Goal: Task Accomplishment & Management: Manage account settings

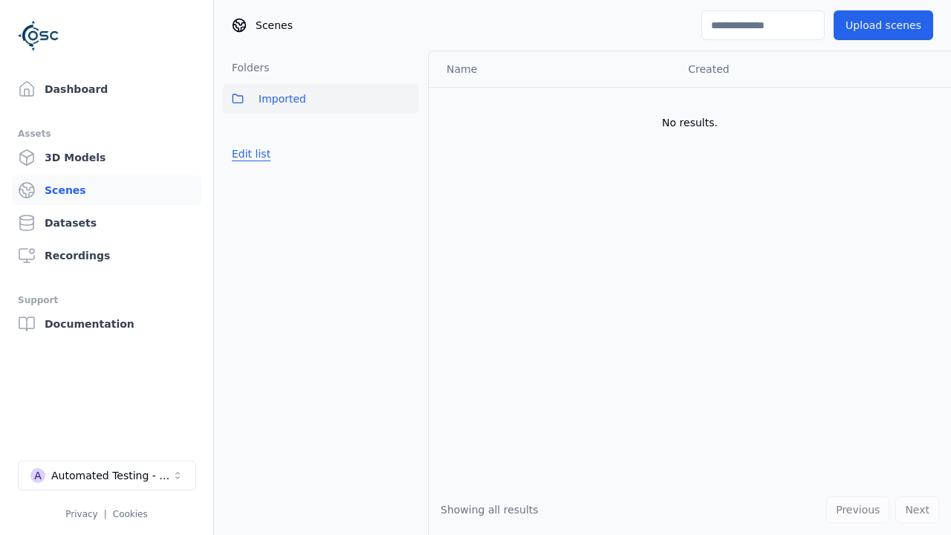
click at [248, 154] on button "Edit list" at bounding box center [251, 153] width 56 height 27
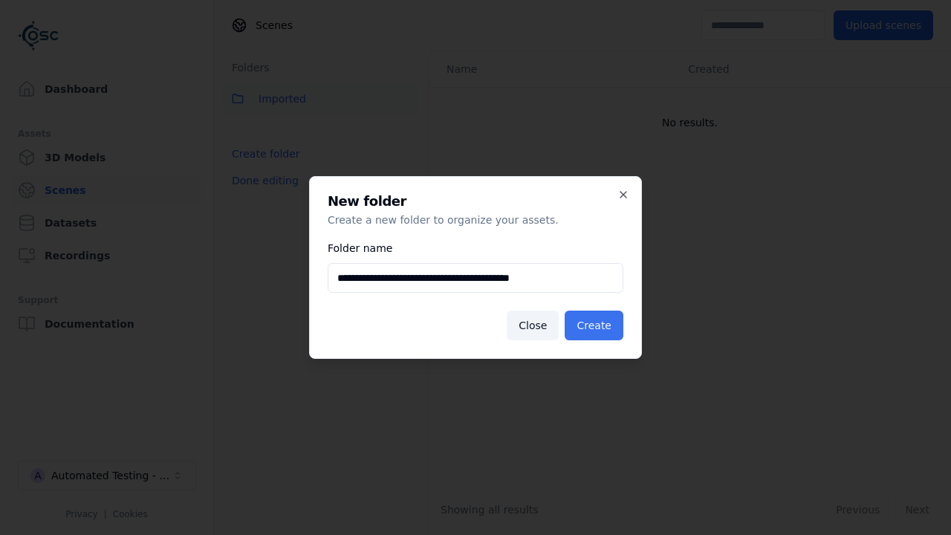
type input "**********"
click at [596, 325] on button "Create" at bounding box center [593, 325] width 59 height 30
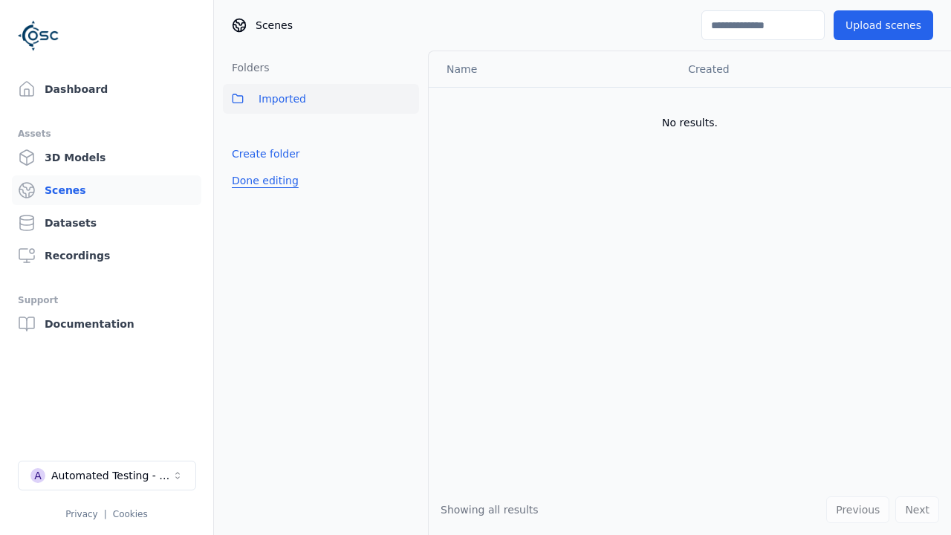
click at [261, 194] on button "Done editing" at bounding box center [265, 180] width 85 height 27
click at [248, 186] on button "Done editing" at bounding box center [265, 180] width 85 height 27
click at [407, 131] on html "Support Dashboard Assets 3D Models Scenes Datasets Recordings Support Documenta…" at bounding box center [475, 267] width 951 height 535
click at [407, 186] on div "Rename" at bounding box center [413, 186] width 100 height 24
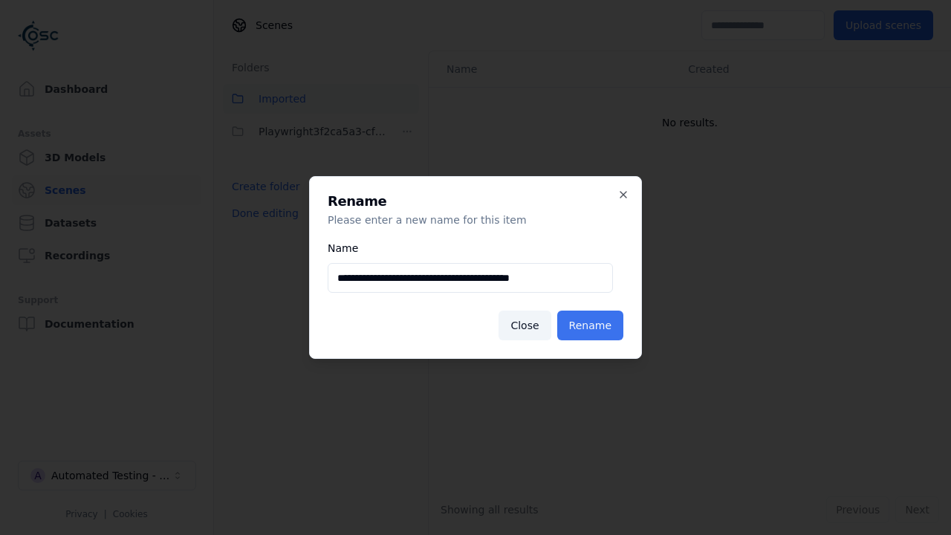
click at [470, 278] on input "**********" at bounding box center [470, 278] width 285 height 30
type input "**********"
click at [593, 325] on button "Rename" at bounding box center [590, 325] width 66 height 30
click at [261, 213] on button "Done editing" at bounding box center [265, 213] width 85 height 27
click at [248, 200] on button "Done editing" at bounding box center [265, 213] width 85 height 27
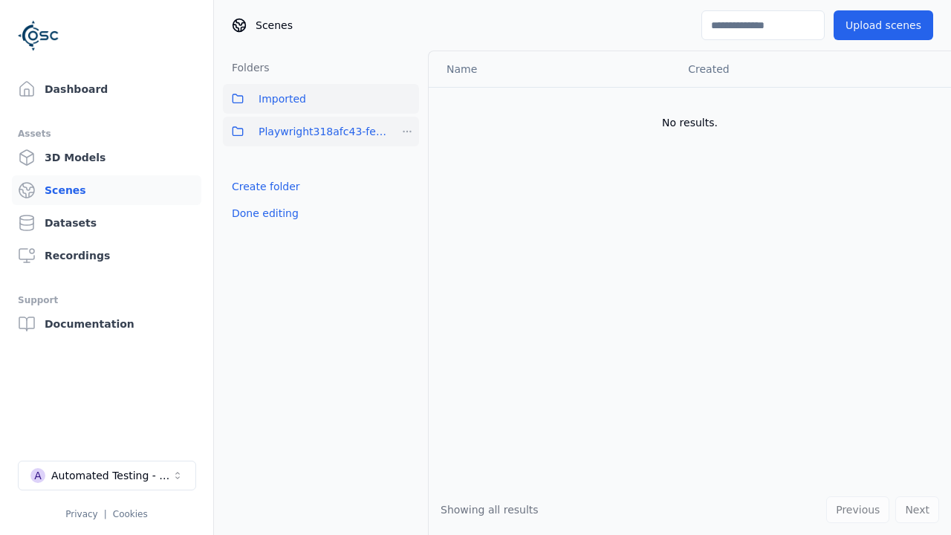
click at [407, 131] on html "Support Dashboard Assets 3D Models Scenes Datasets Recordings Support Documenta…" at bounding box center [475, 267] width 951 height 535
click at [407, 209] on div "Delete" at bounding box center [413, 210] width 100 height 24
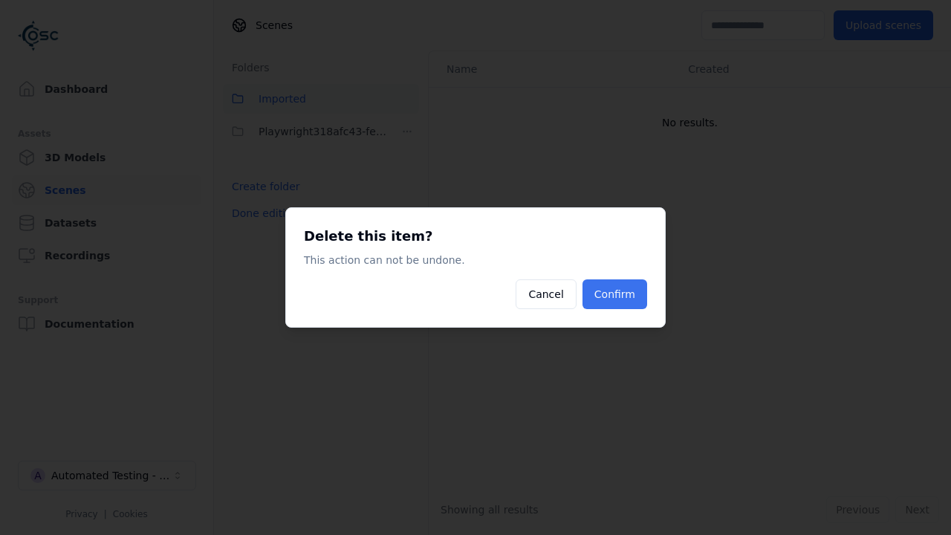
click at [616, 294] on button "Confirm" at bounding box center [614, 294] width 65 height 30
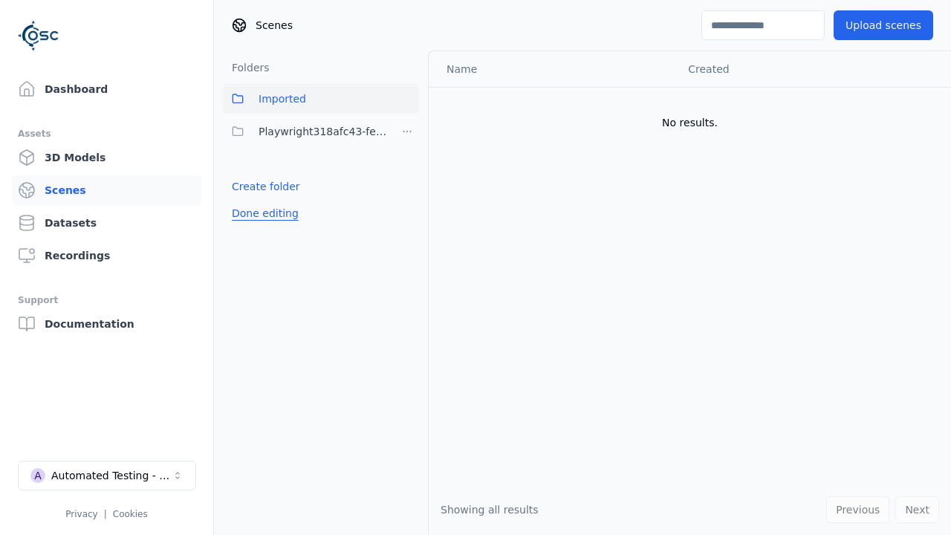
click at [261, 200] on button "Done editing" at bounding box center [265, 213] width 85 height 27
